Goal: Navigation & Orientation: Find specific page/section

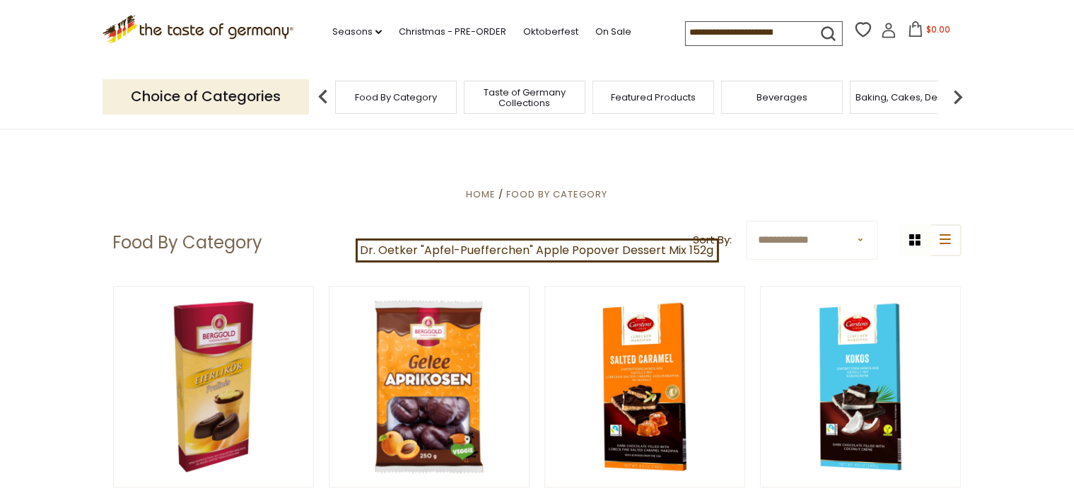
click at [388, 98] on span "Food By Category" at bounding box center [396, 97] width 82 height 11
click at [614, 32] on link "On Sale" at bounding box center [614, 32] width 36 height 16
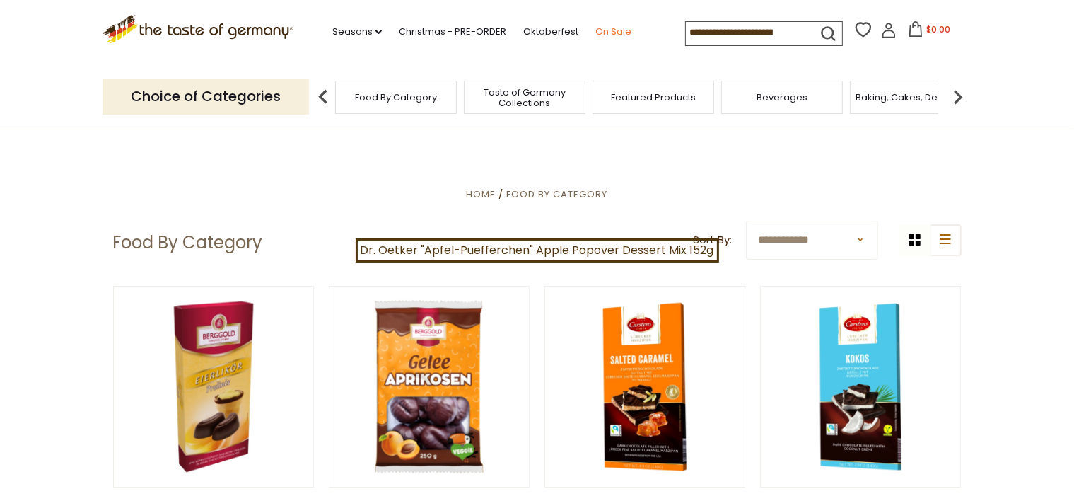
click at [614, 32] on link "On Sale" at bounding box center [614, 32] width 36 height 16
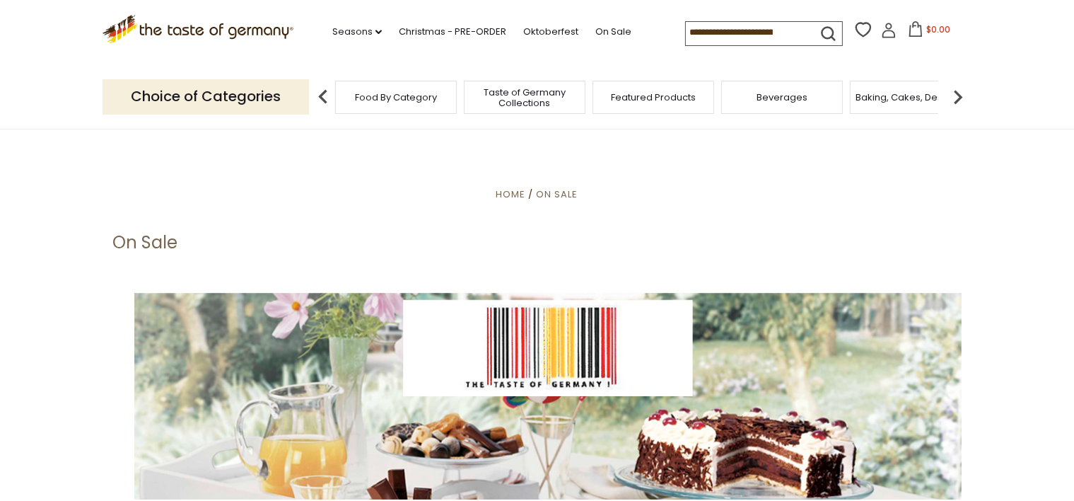
click at [531, 92] on span "Taste of Germany Collections" at bounding box center [524, 97] width 113 height 21
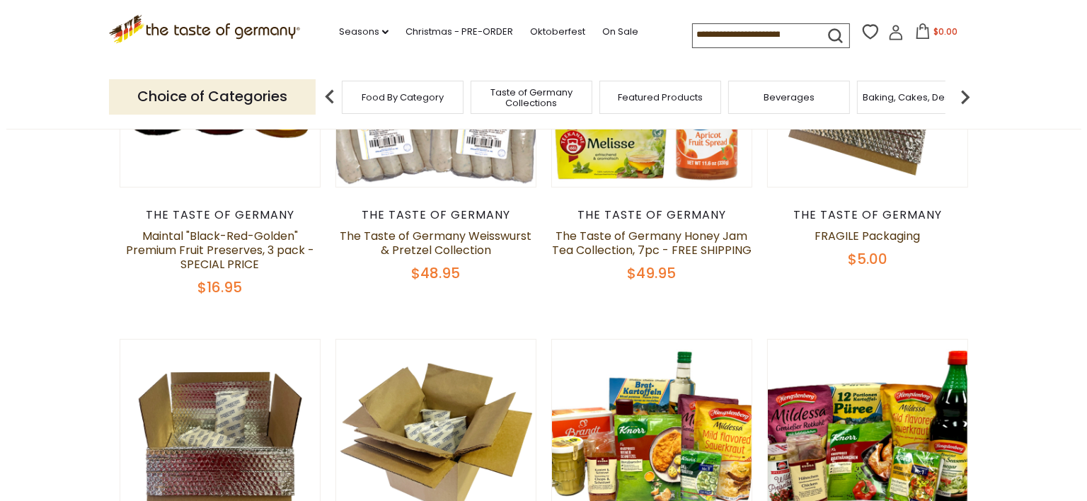
scroll to position [451, 0]
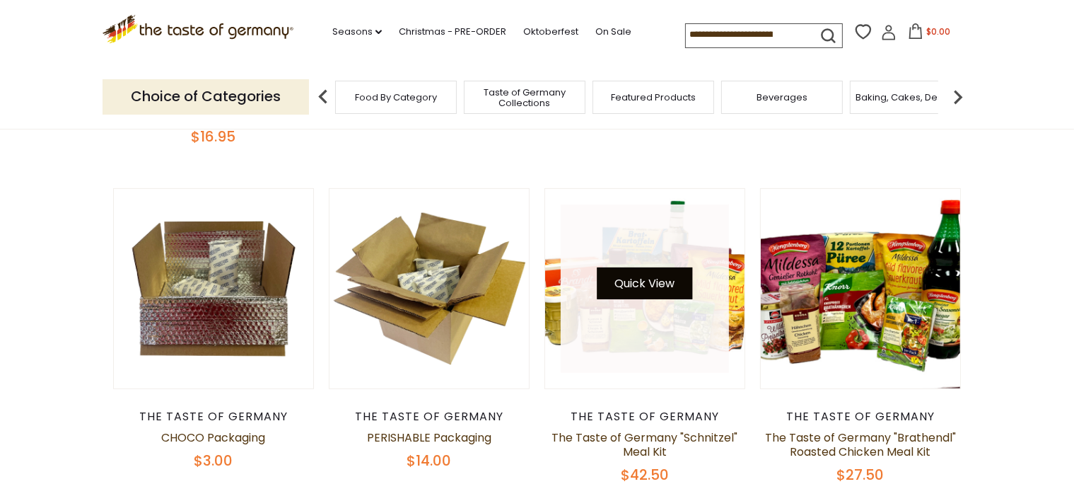
click at [646, 287] on button "Quick View" at bounding box center [645, 283] width 95 height 32
